Goal: Information Seeking & Learning: Learn about a topic

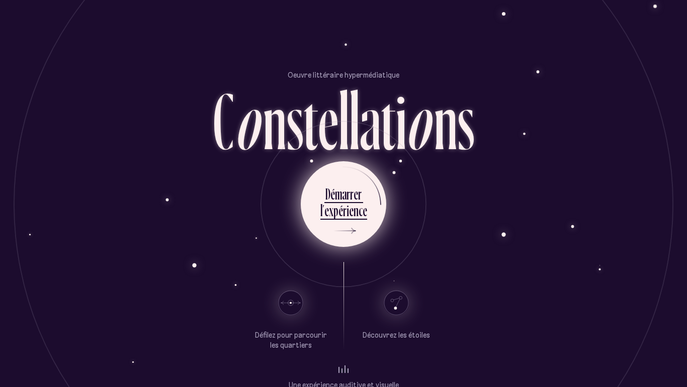
click at [364, 200] on div "D é m a r r e r" at bounding box center [344, 195] width 47 height 23
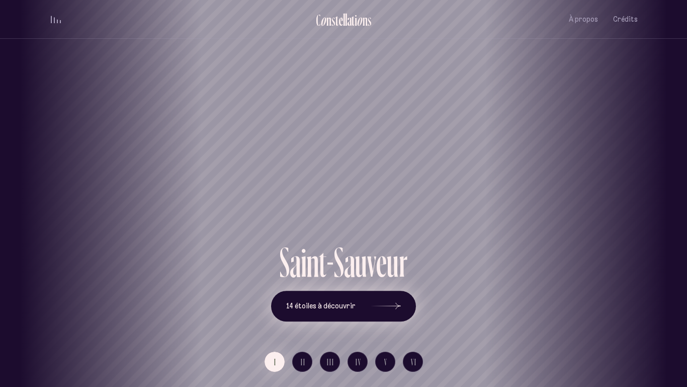
click at [397, 296] on icon at bounding box center [386, 305] width 30 height 75
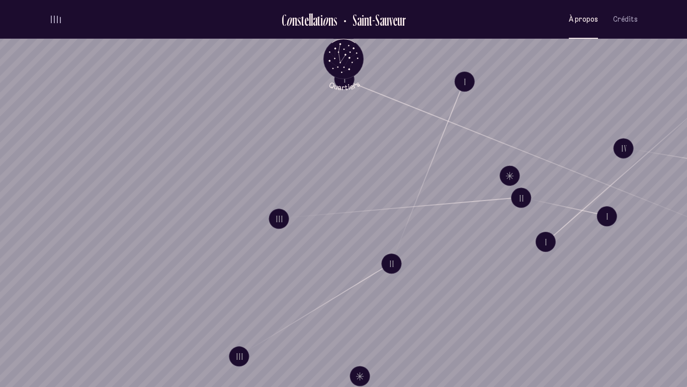
click at [580, 22] on span "À propos" at bounding box center [583, 19] width 29 height 9
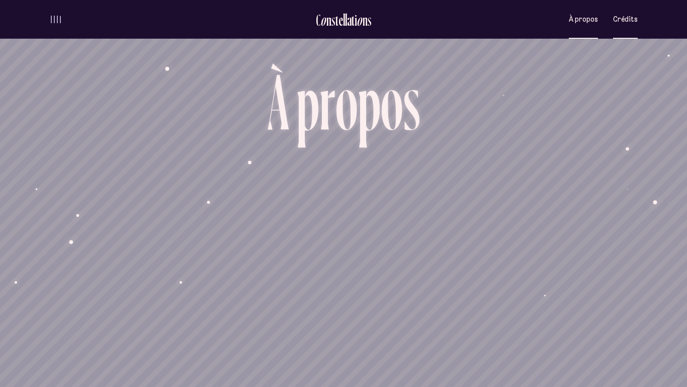
click at [628, 16] on span "Crédits" at bounding box center [626, 19] width 25 height 9
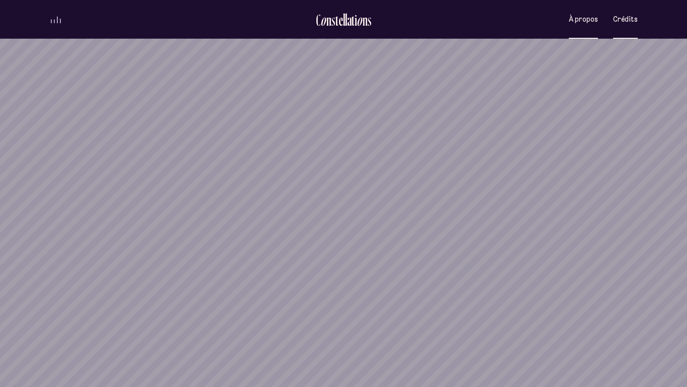
click at [581, 21] on span "À propos" at bounding box center [583, 19] width 29 height 9
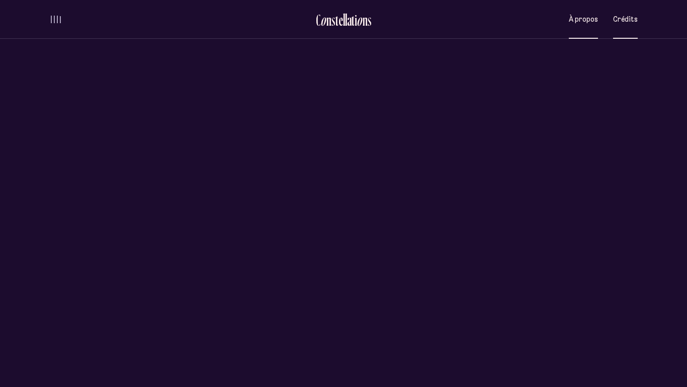
click at [625, 25] on button "Crédits" at bounding box center [626, 20] width 25 height 24
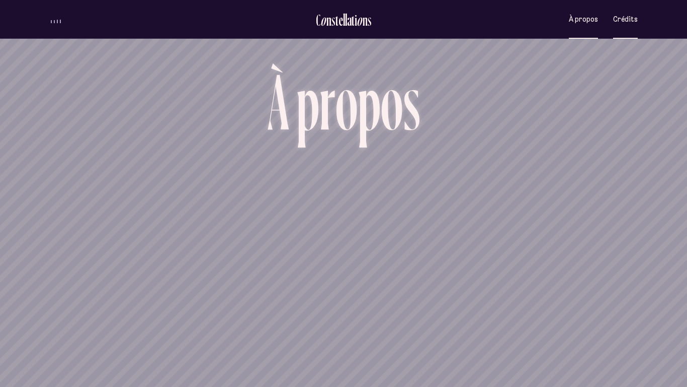
click at [629, 14] on button "Crédits" at bounding box center [626, 20] width 25 height 24
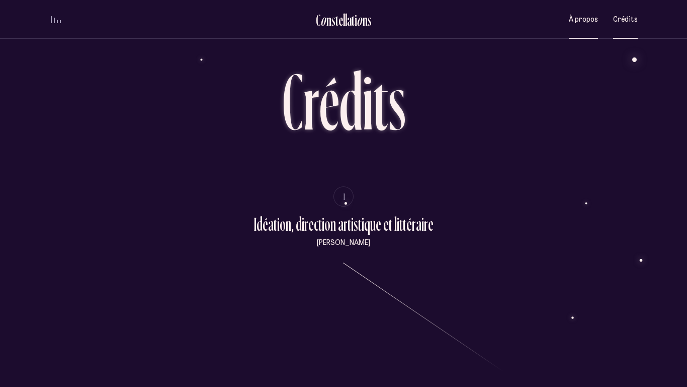
click at [597, 22] on span "À propos" at bounding box center [583, 19] width 29 height 9
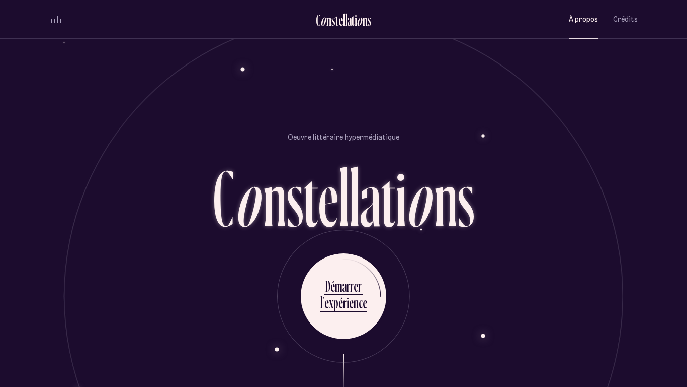
scroll to position [879, 0]
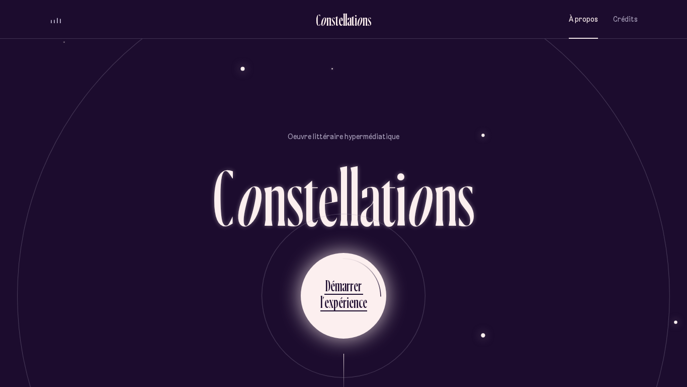
click at [355, 275] on div "e" at bounding box center [356, 285] width 5 height 20
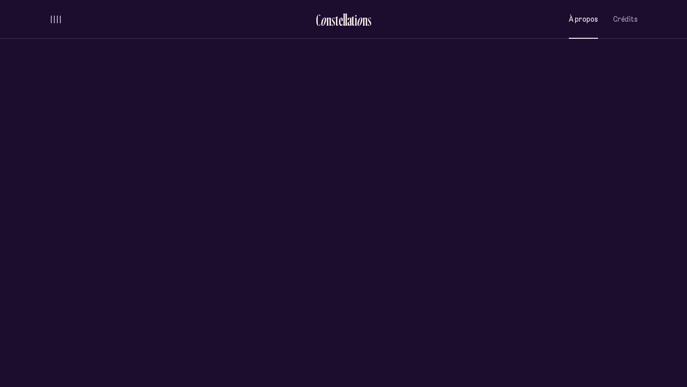
scroll to position [0, 0]
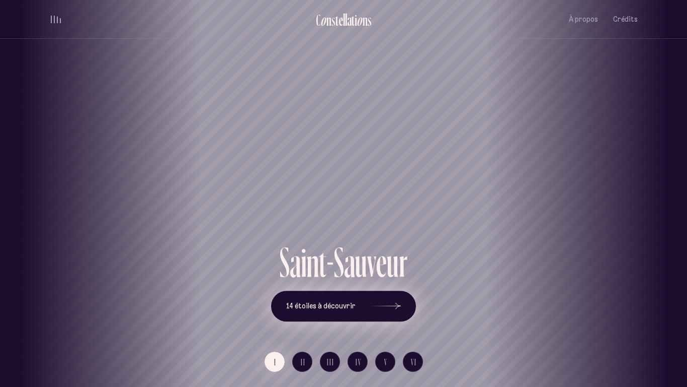
click at [294, 297] on button "14 étoiles à découvrir" at bounding box center [343, 305] width 145 height 31
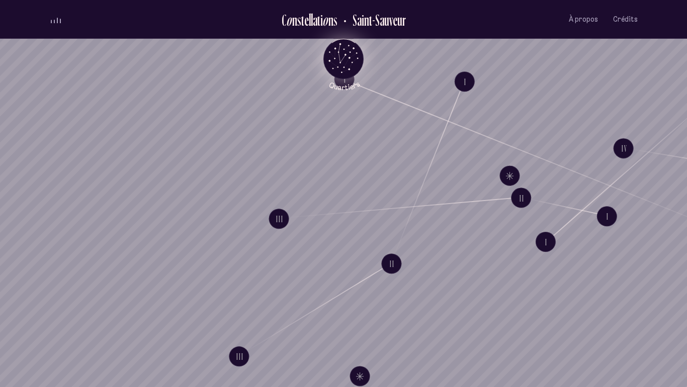
click at [349, 71] on icon "Quartiers" at bounding box center [344, 75] width 59 height 31
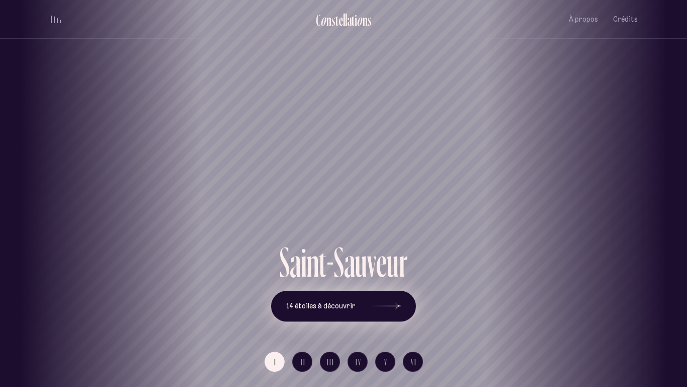
click at [340, 308] on span "14 étoiles à découvrir" at bounding box center [320, 305] width 69 height 9
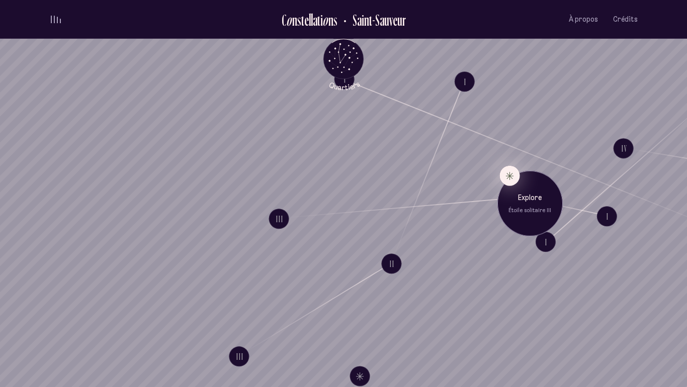
click at [504, 169] on button "Explore Étoile solitaire III" at bounding box center [510, 176] width 20 height 20
